Goal: Information Seeking & Learning: Learn about a topic

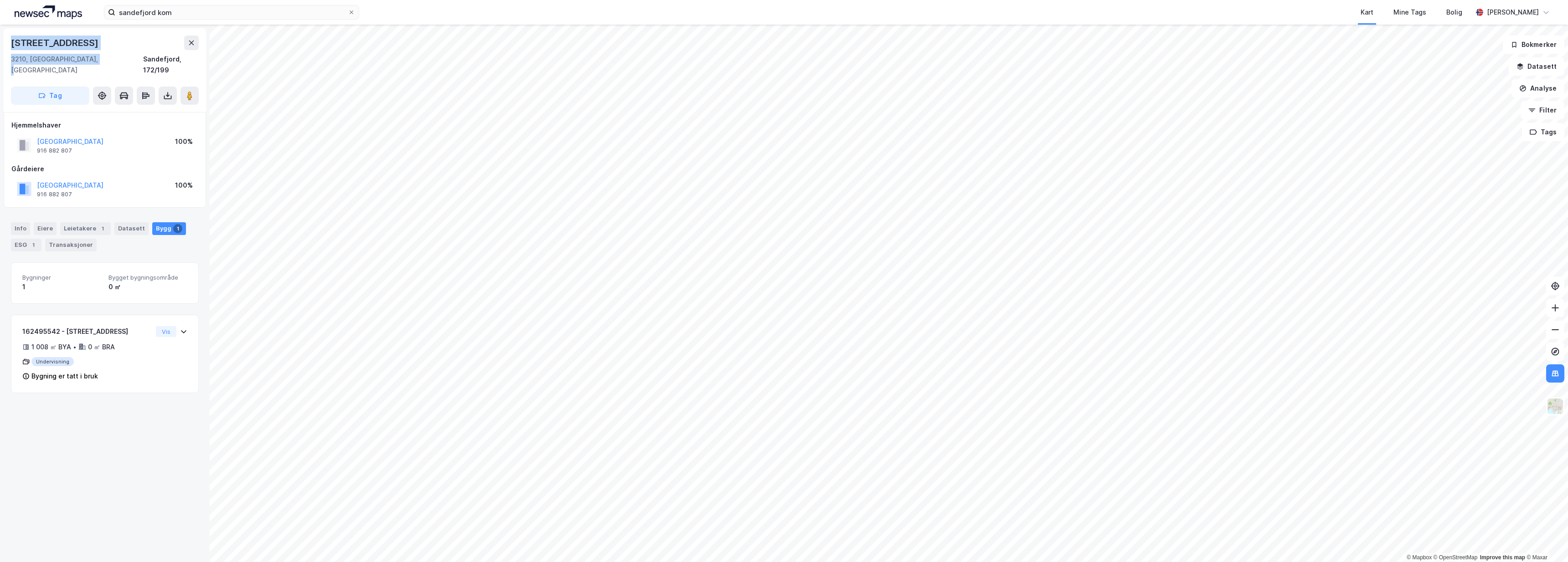
drag, startPoint x: 94, startPoint y: 59, endPoint x: 9, endPoint y: 45, distance: 86.1
click at [9, 45] on div "[STREET_ADDRESS]" at bounding box center [105, 69] width 202 height 84
copy div "Skolegata 4 3210, Sandefjord, Vestfold"
click at [81, 180] on div "SANDEFJORD KOMMUNE 916 882 807" at bounding box center [69, 189] width 66 height 18
drag, startPoint x: 78, startPoint y: 179, endPoint x: 39, endPoint y: 175, distance: 39.2
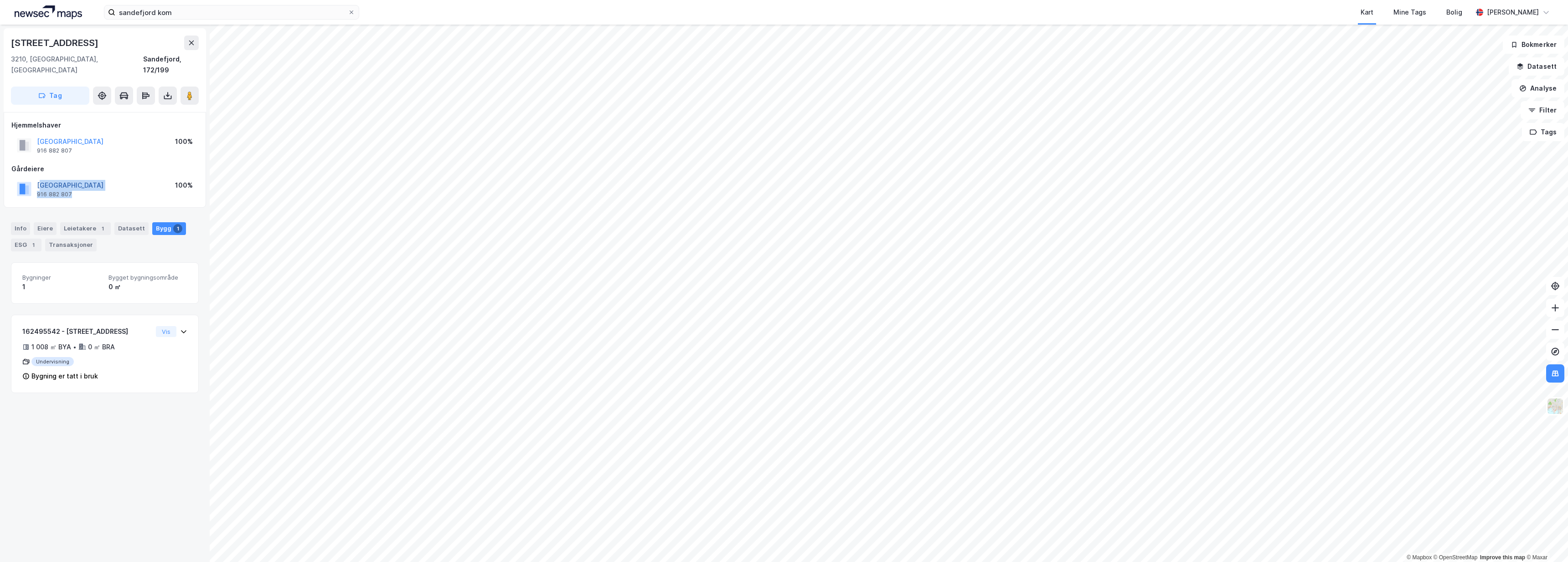
click at [39, 180] on div "SANDEFJORD KOMMUNE 916 882 807" at bounding box center [69, 189] width 66 height 18
click at [82, 185] on div "SANDEFJORD KOMMUNE 916 882 807 100%" at bounding box center [104, 189] width 187 height 22
click at [88, 183] on div "SANDEFJORD KOMMUNE 916 882 807" at bounding box center [69, 189] width 66 height 18
click at [94, 182] on div "SANDEFJORD KOMMUNE 916 882 807" at bounding box center [69, 189] width 66 height 18
click at [96, 180] on div "SANDEFJORD KOMMUNE 916 882 807" at bounding box center [69, 189] width 66 height 18
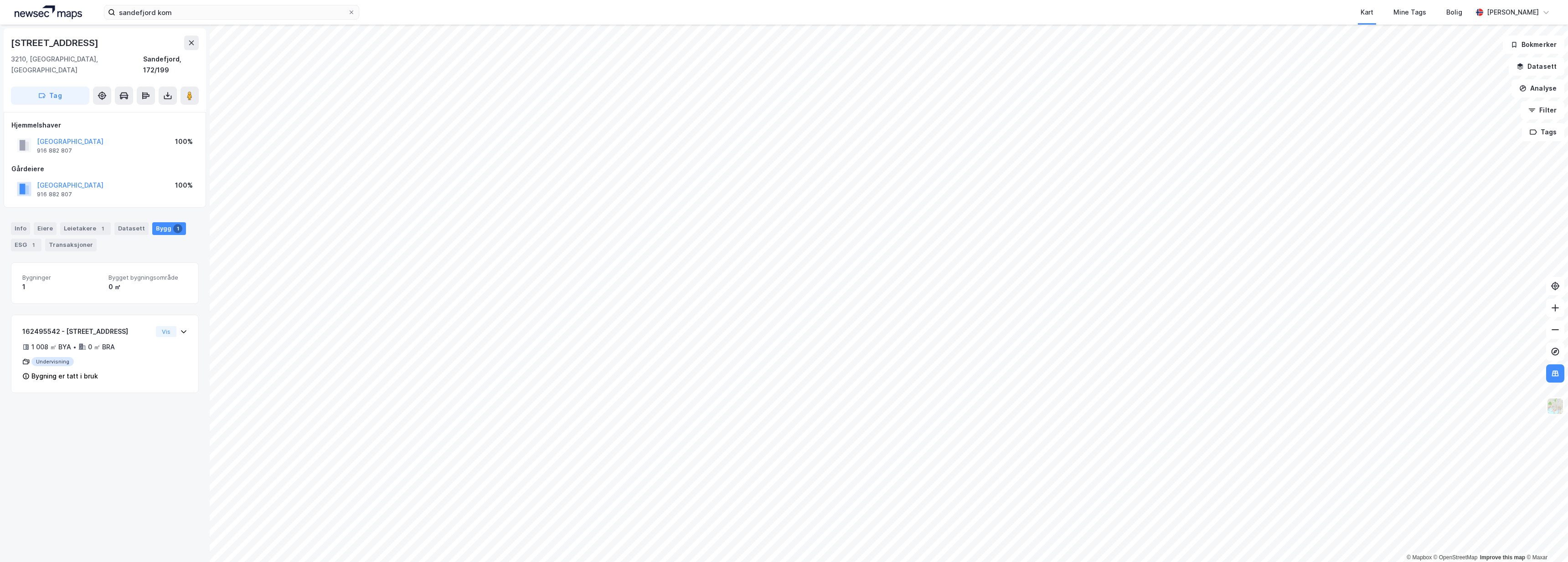
click at [96, 182] on div "SANDEFJORD KOMMUNE 916 882 807" at bounding box center [69, 189] width 66 height 18
click at [92, 151] on div "Hjemmelshaver SANDEFJORD KOMMUNE 916 882 807 100% Gårdeiere SANDEFJORD KOMMUNE …" at bounding box center [104, 159] width 187 height 81
drag, startPoint x: 82, startPoint y: 138, endPoint x: 32, endPoint y: 130, distance: 50.6
click at [32, 136] on div "SANDEFJORD KOMMUNE 916 882 807" at bounding box center [60, 145] width 87 height 18
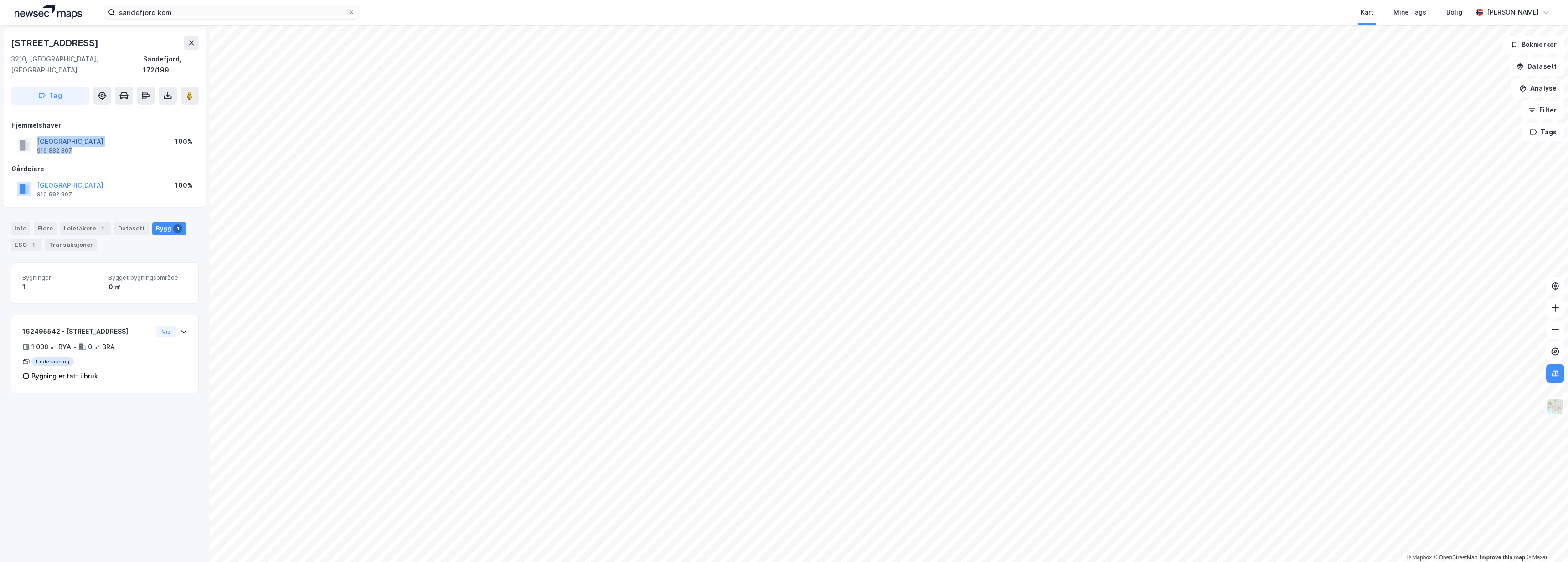
copy div "SANDEFJORD KOMMUNE 916 882 807"
click at [141, 136] on div "SANDEFJORD KOMMUNE 916 882 807 100%" at bounding box center [104, 145] width 187 height 22
click at [0, 0] on button "SANDEFJORD KOMMUNE" at bounding box center [0, 0] width 0 height 0
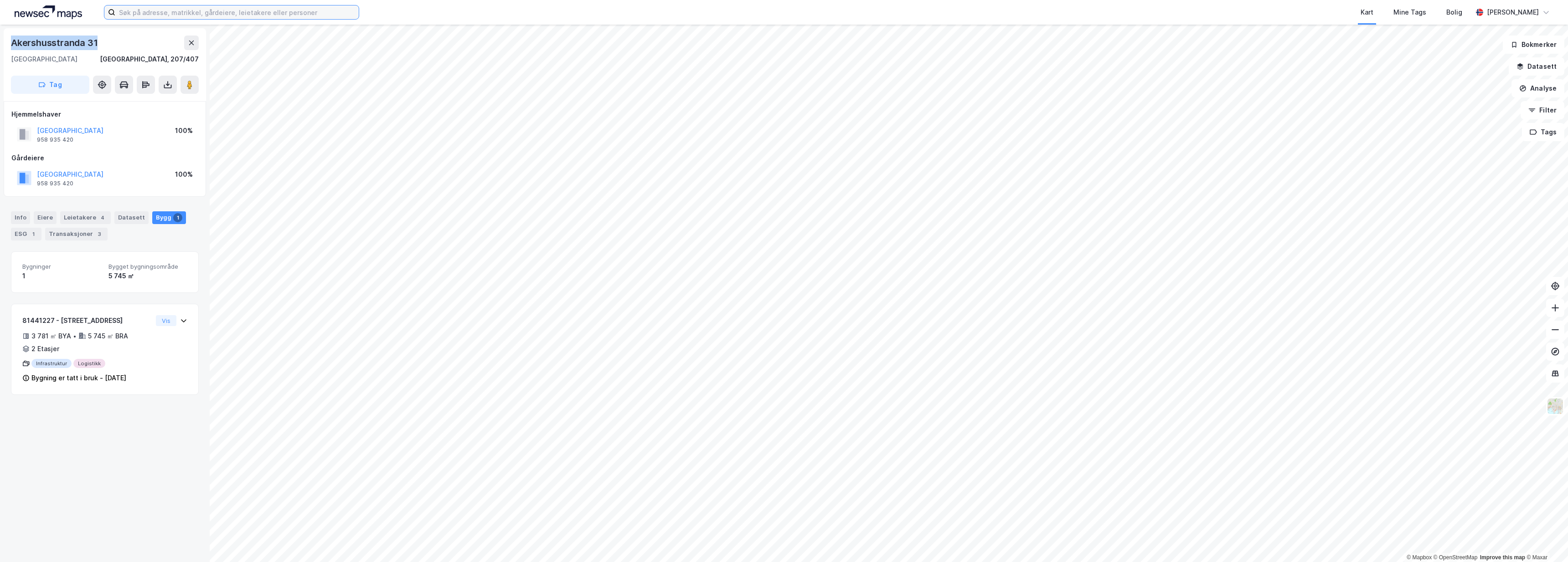
click at [202, 14] on input at bounding box center [237, 12] width 243 height 14
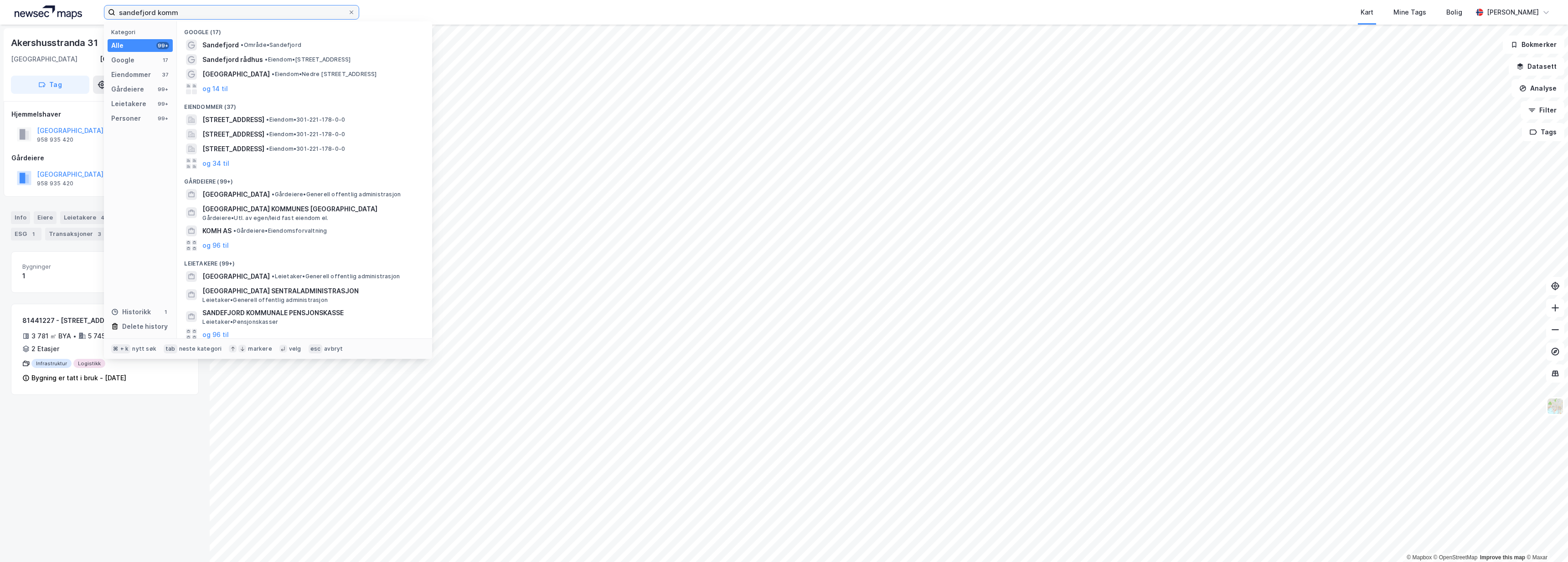
type input "sandefjord kommune"
drag, startPoint x: 202, startPoint y: 14, endPoint x: 251, endPoint y: 76, distance: 79.0
click at [251, 76] on span "Sandefjord kommune" at bounding box center [236, 74] width 68 height 11
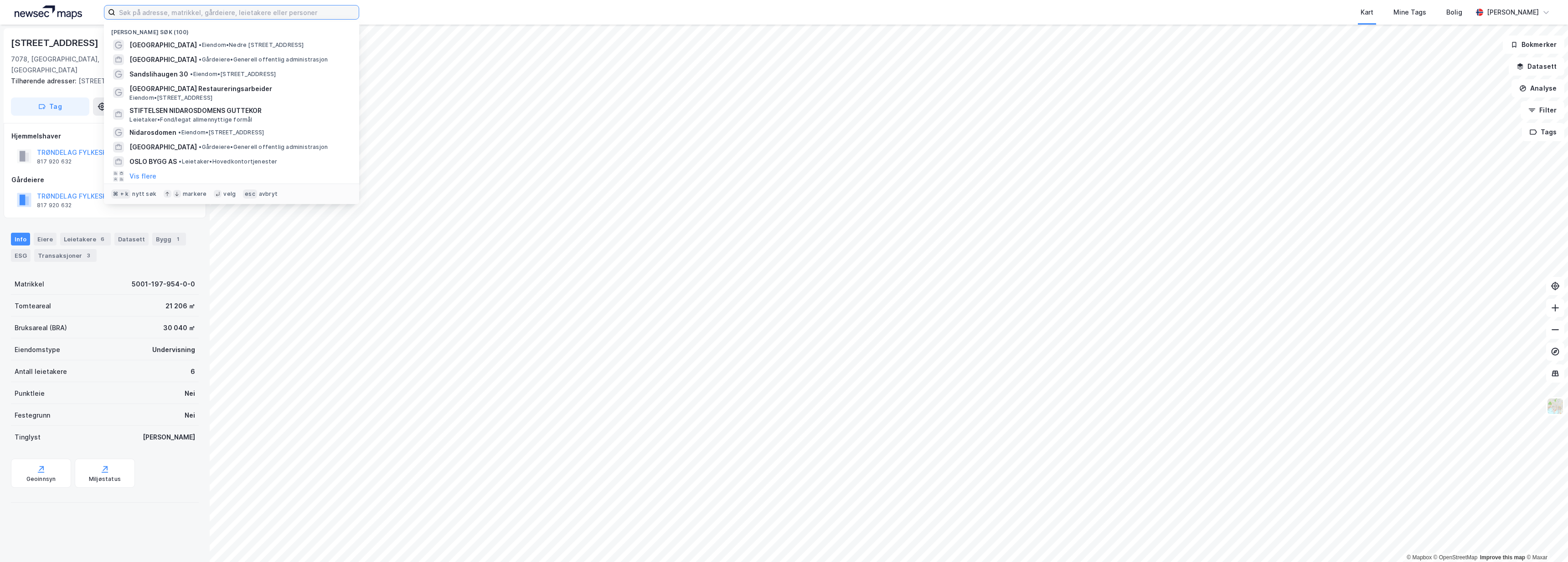
click at [224, 14] on input at bounding box center [237, 12] width 243 height 14
type input "s"
click at [277, 55] on div "SANDEFJORD KOMMUNE • Gårdeiere • Generell offentlig administrasjon" at bounding box center [239, 60] width 221 height 11
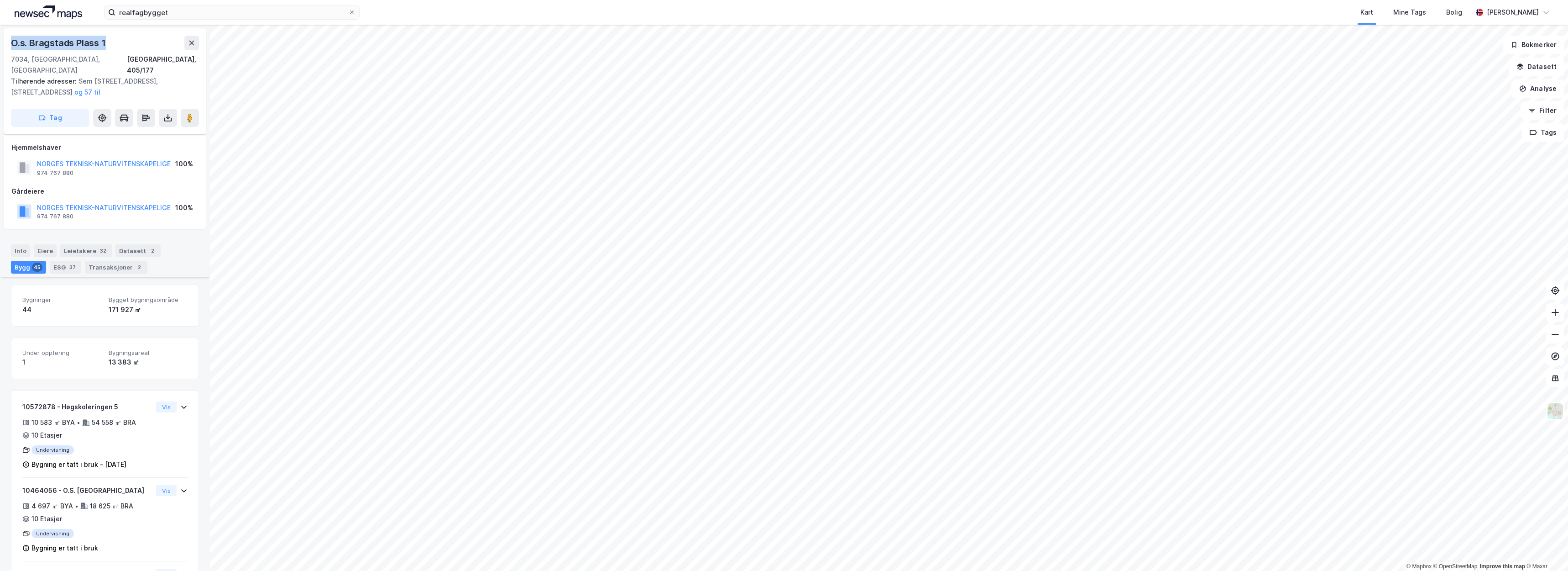
scroll to position [612, 0]
